Goal: Information Seeking & Learning: Learn about a topic

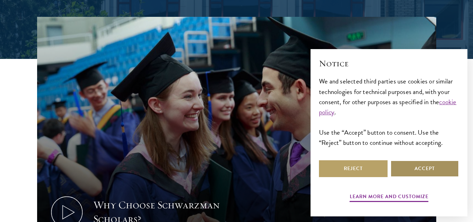
click at [426, 164] on button "Accept" at bounding box center [424, 168] width 69 height 17
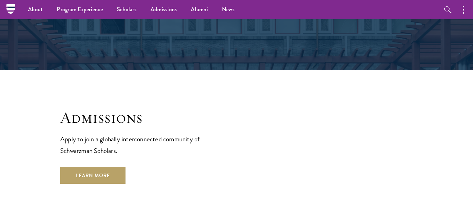
scroll to position [1103, 0]
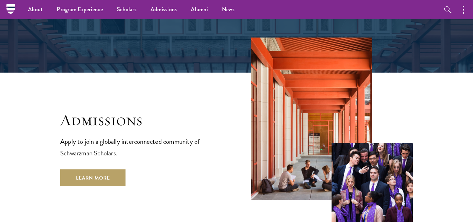
click at [91, 110] on div "Admissions Apply to join a globally interconnected community of Schwarzman Scho…" at bounding box center [141, 148] width 162 height 76
click at [75, 110] on h2 "Admissions" at bounding box center [141, 120] width 162 height 20
click at [74, 110] on h2 "Admissions" at bounding box center [141, 120] width 162 height 20
click at [88, 135] on p "Apply to join a globally interconnected community of Schwarzman Scholars." at bounding box center [141, 146] width 162 height 23
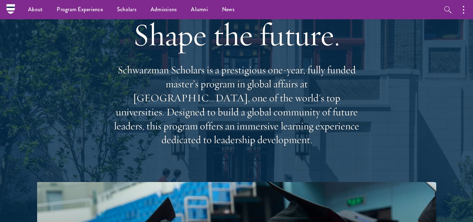
scroll to position [0, 0]
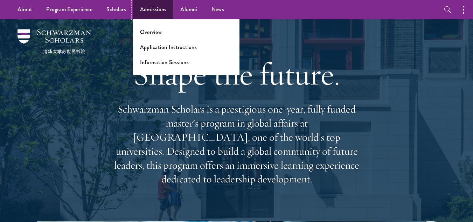
click at [154, 6] on link "Admissions" at bounding box center [153, 9] width 41 height 19
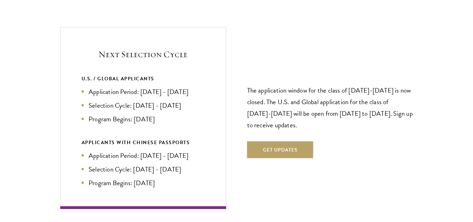
scroll to position [1466, 0]
